Goal: Task Accomplishment & Management: Use online tool/utility

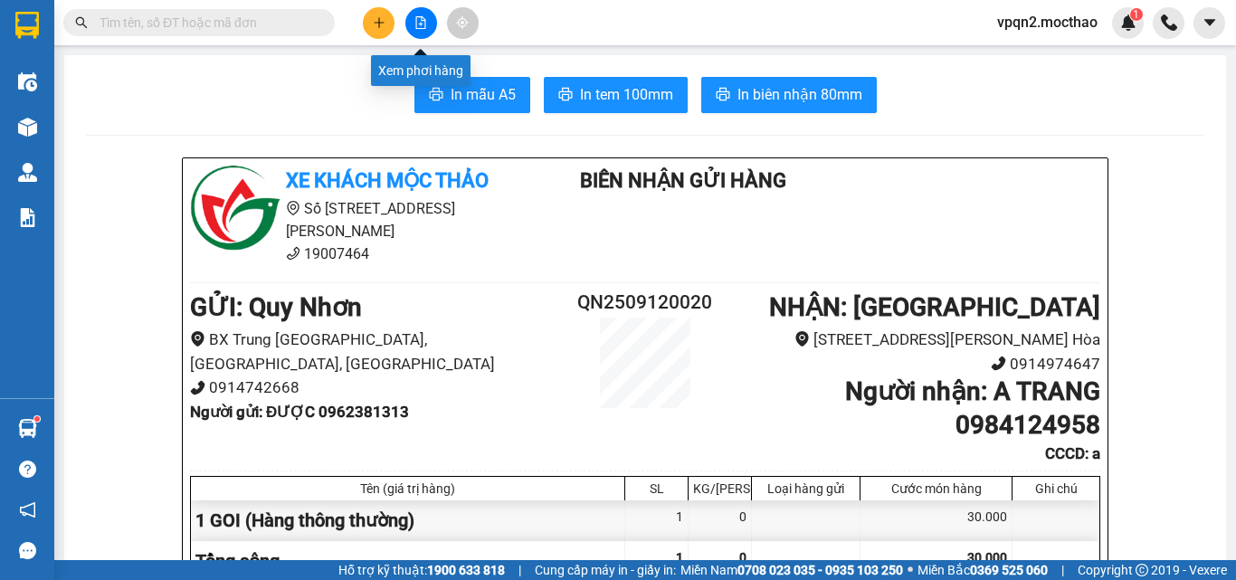
click at [424, 24] on icon "file-add" at bounding box center [421, 22] width 13 height 13
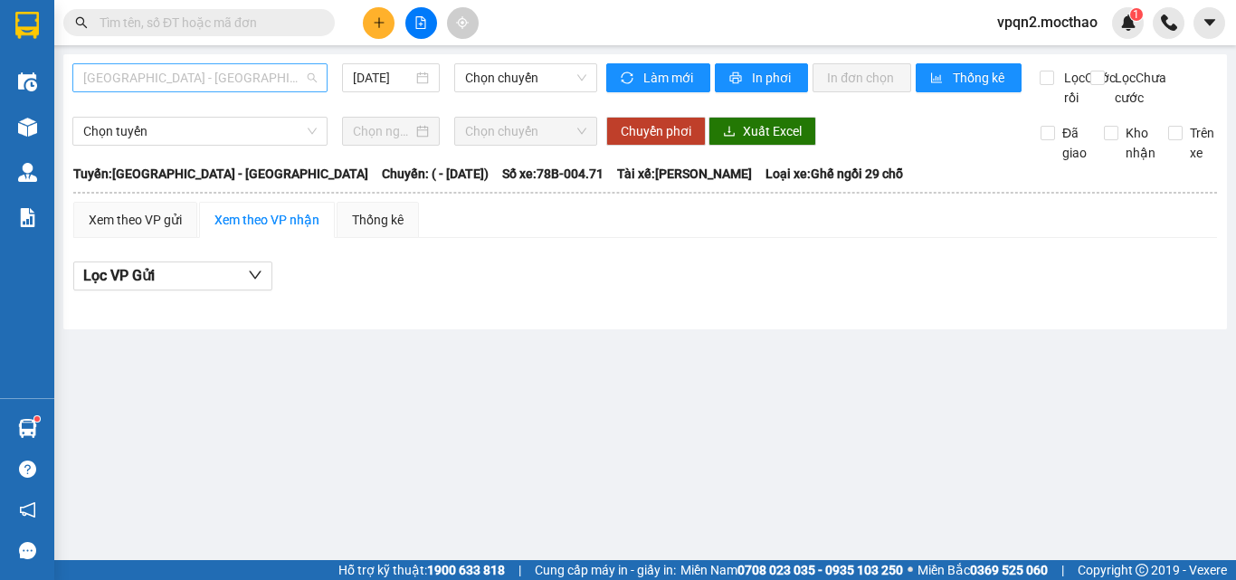
click at [161, 77] on span "[GEOGRAPHIC_DATA] - [GEOGRAPHIC_DATA]" at bounding box center [200, 77] width 234 height 27
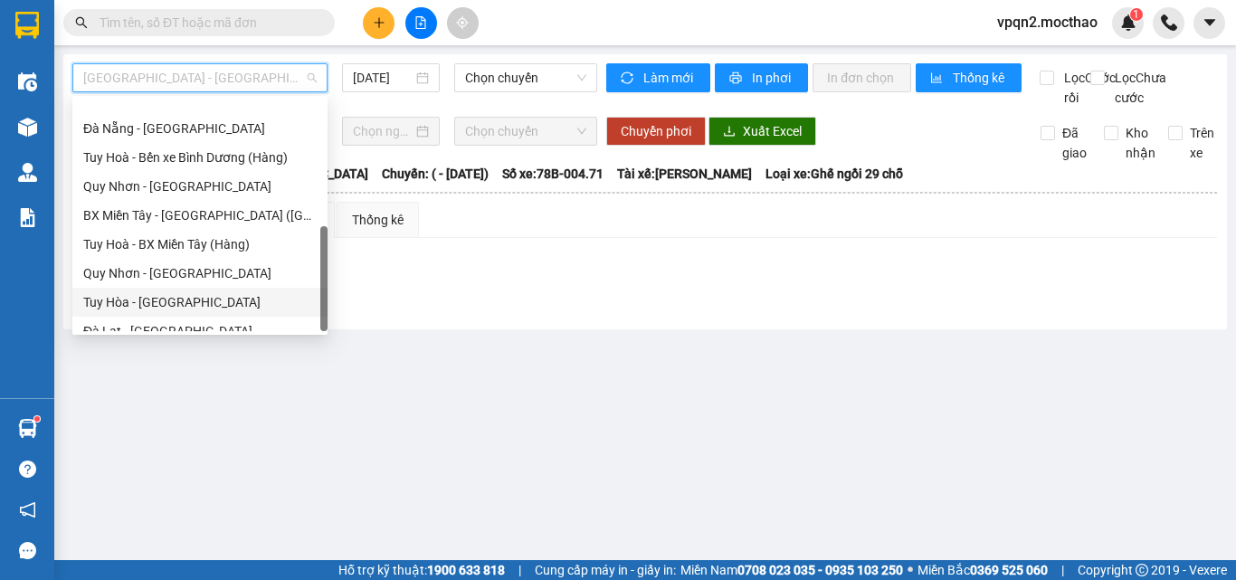
scroll to position [405, 0]
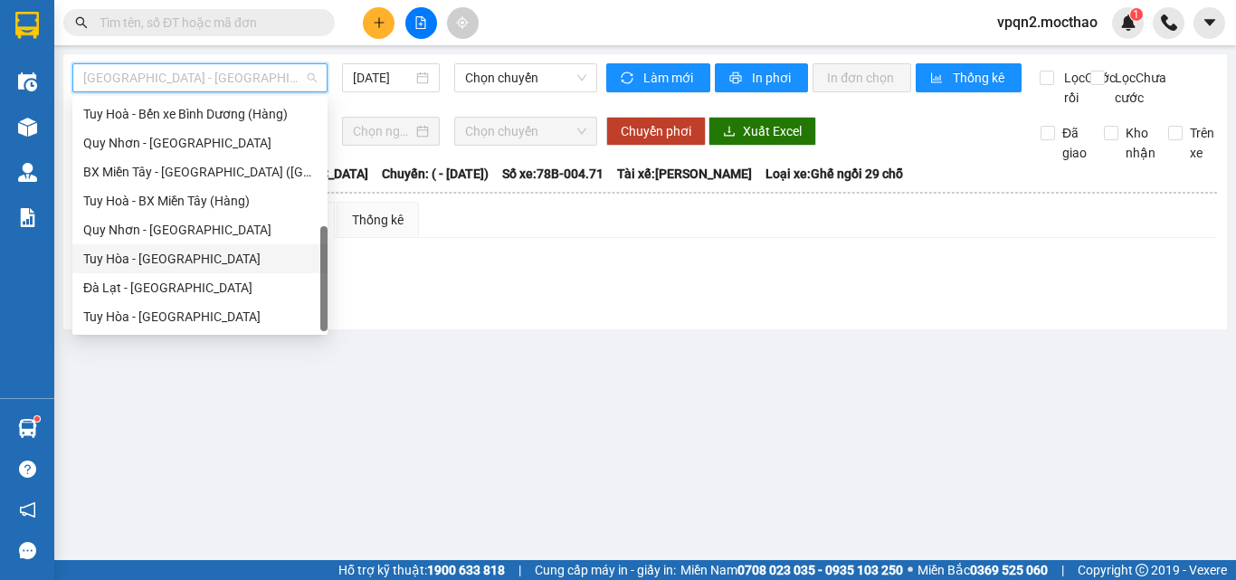
click at [144, 253] on div "Tuy Hòa - [GEOGRAPHIC_DATA]" at bounding box center [200, 259] width 234 height 20
type input "[DATE]"
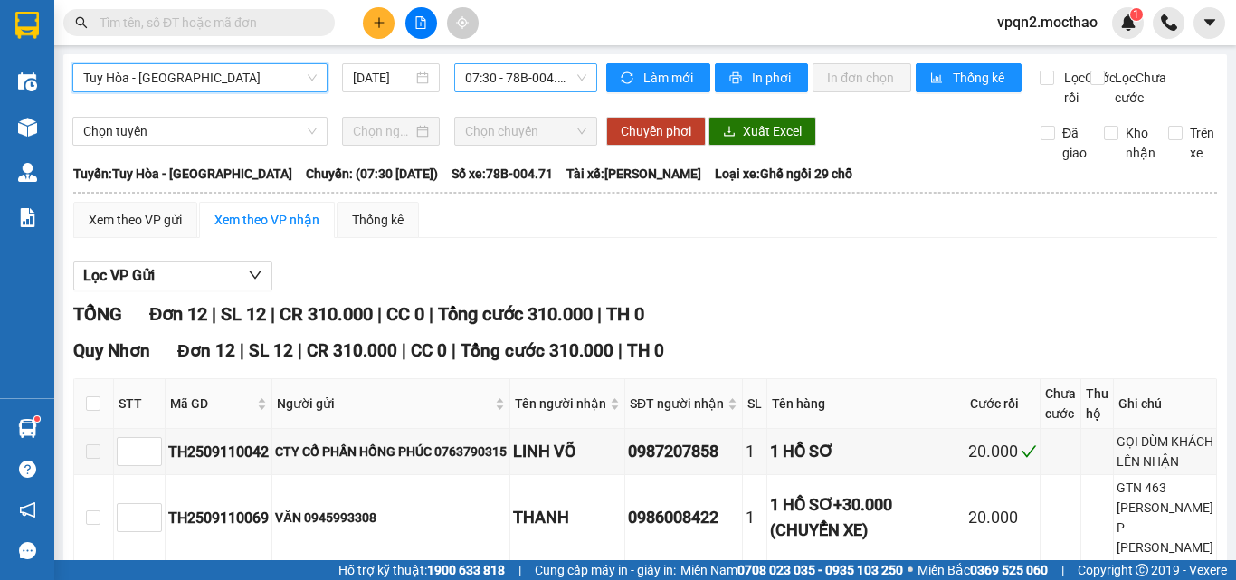
click at [526, 81] on span "07:30 - 78B-004.71" at bounding box center [525, 77] width 121 height 27
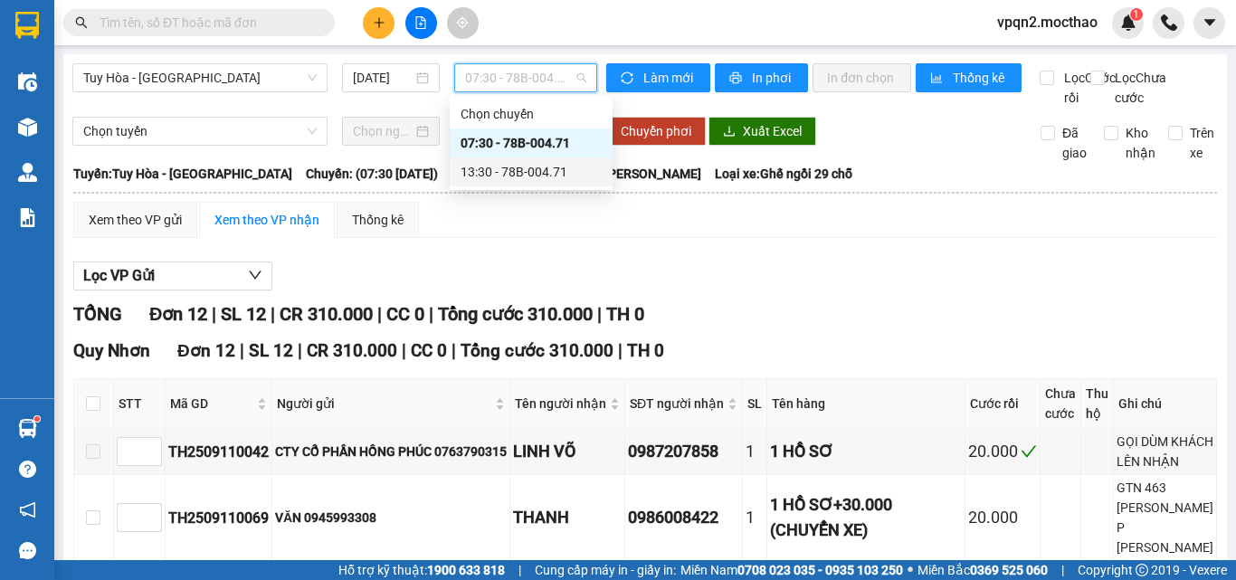
click at [529, 176] on div "13:30 - 78B-004.71" at bounding box center [531, 172] width 141 height 20
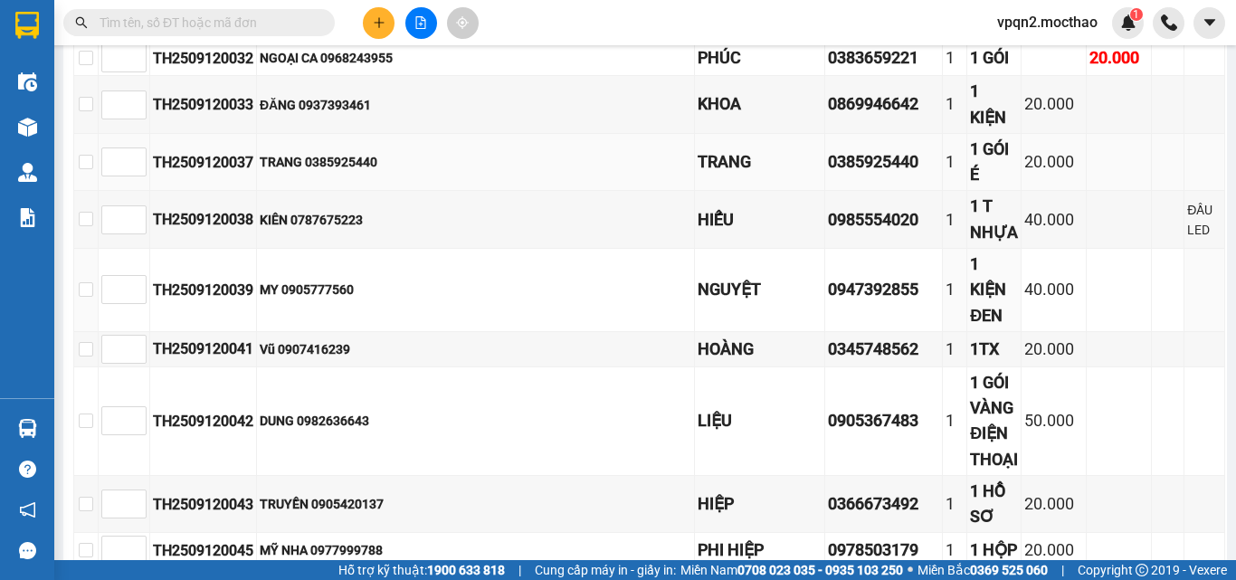
scroll to position [152, 0]
